Goal: Find specific page/section: Find specific page/section

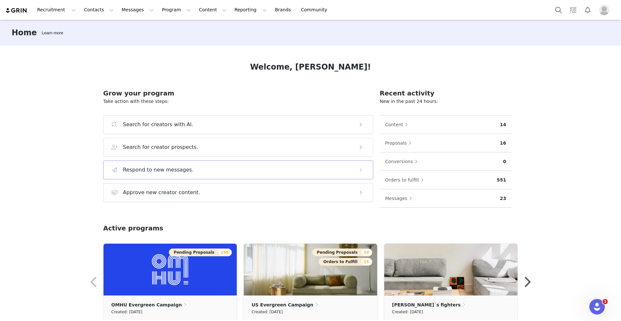
scroll to position [81, 0]
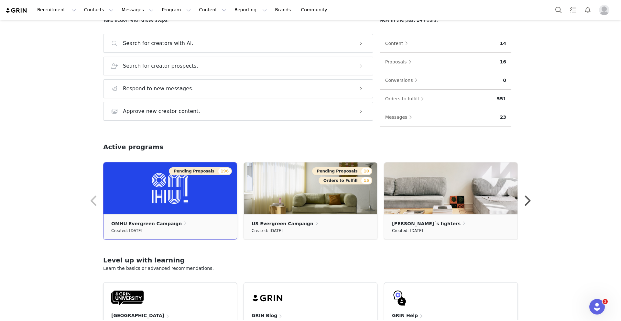
click at [170, 200] on img at bounding box center [170, 188] width 133 height 52
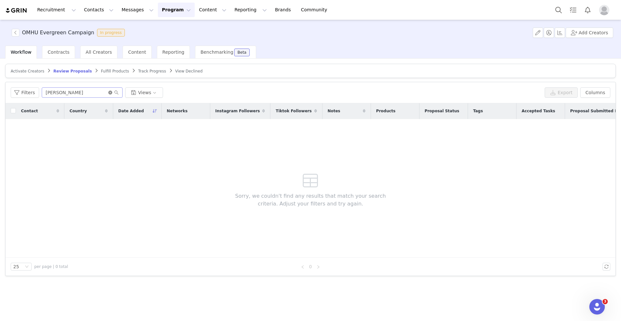
click at [109, 93] on icon "icon: close-circle" at bounding box center [110, 93] width 4 height 4
click at [89, 92] on input "text" at bounding box center [82, 92] width 81 height 10
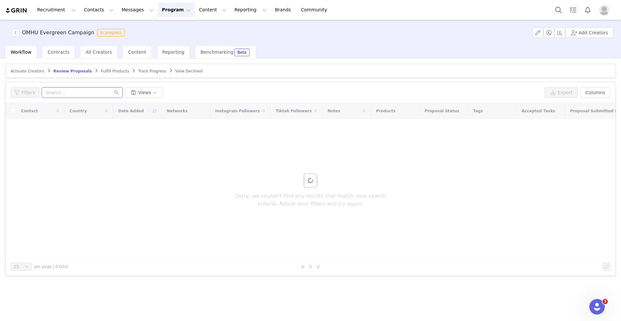
paste input "dalva Girard"
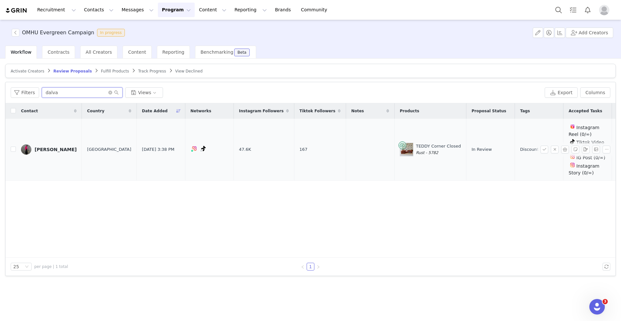
type input "dalva"
click at [54, 149] on div "Dalva TEIXEIRA" at bounding box center [56, 149] width 42 height 5
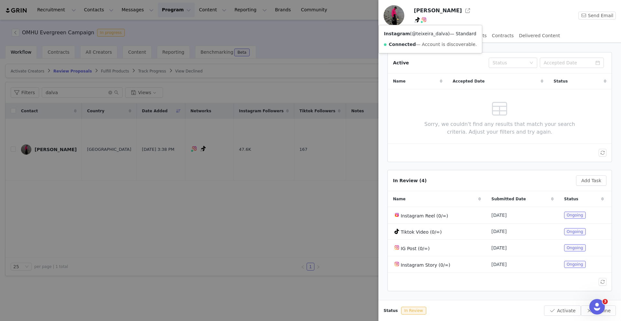
click at [424, 33] on link "@teixeira_dalva" at bounding box center [430, 33] width 36 height 5
click at [250, 206] on div at bounding box center [310, 160] width 621 height 321
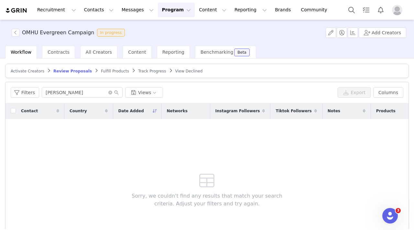
scroll to position [28, 0]
